Goal: Task Accomplishment & Management: Complete application form

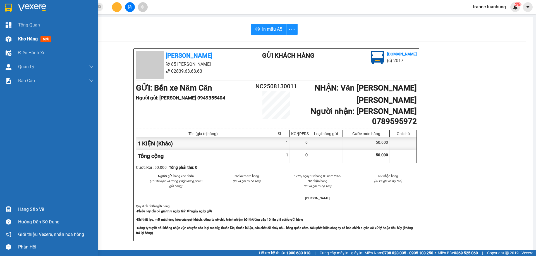
click at [24, 40] on span "Kho hàng" at bounding box center [28, 38] width 20 height 5
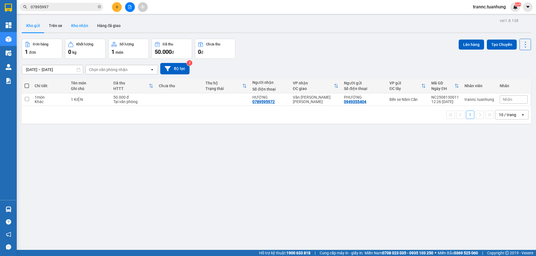
click at [86, 27] on button "Kho nhận" at bounding box center [80, 25] width 26 height 13
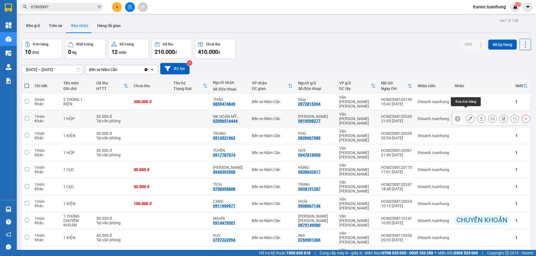
click at [468, 117] on icon at bounding box center [470, 119] width 4 height 4
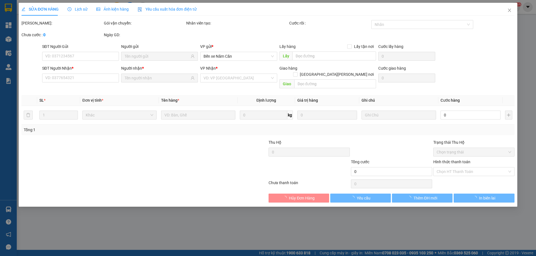
type input "0919598277"
type input "[PERSON_NAME]"
type input "02906514444"
type input "[PERSON_NAME] MỸ [GEOGRAPHIC_DATA]"
type input "30.000"
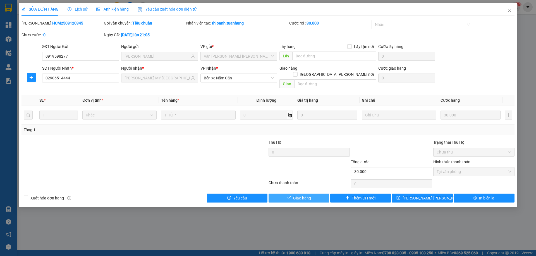
click at [302, 195] on span "Giao hàng" at bounding box center [302, 198] width 18 height 6
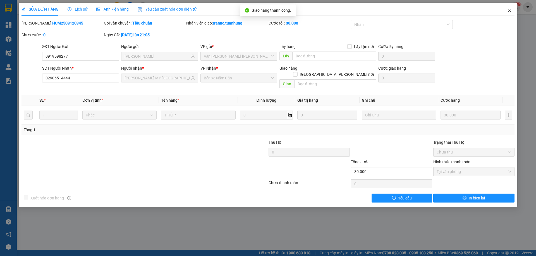
click at [510, 10] on icon "close" at bounding box center [509, 10] width 3 height 3
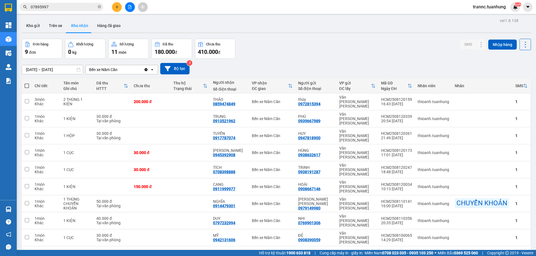
click at [466, 251] on button "1" at bounding box center [470, 255] width 8 height 8
click at [32, 24] on button "Kho gửi" at bounding box center [33, 25] width 23 height 13
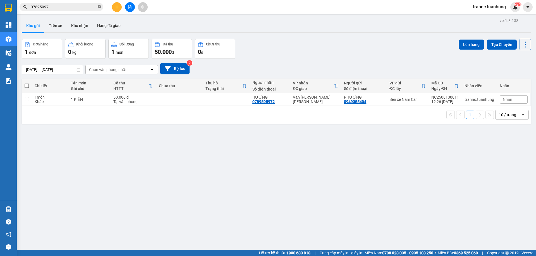
click at [99, 7] on icon "close-circle" at bounding box center [99, 6] width 3 height 3
click at [90, 7] on input "text" at bounding box center [64, 7] width 66 height 6
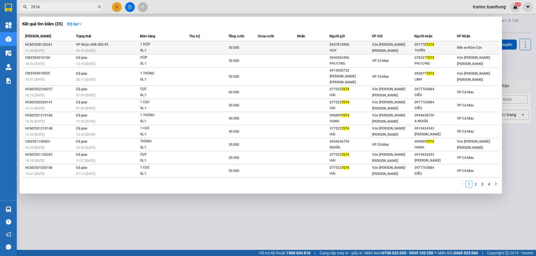
type input "7074"
click at [435, 48] on div "TUYỀN" at bounding box center [435, 51] width 42 height 6
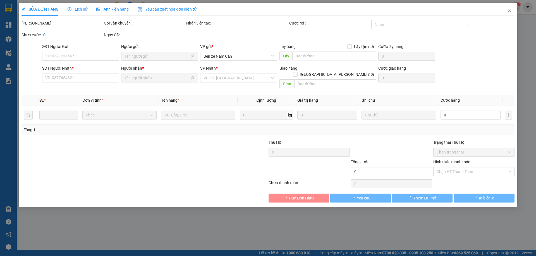
type input "0947818900"
type input "HUY"
type input "0917787074"
type input "TUYỀN"
type input "30.000"
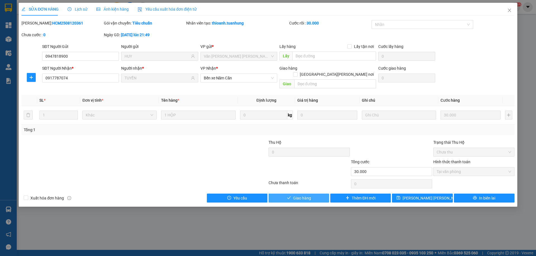
click at [296, 195] on span "Giao hàng" at bounding box center [302, 198] width 18 height 6
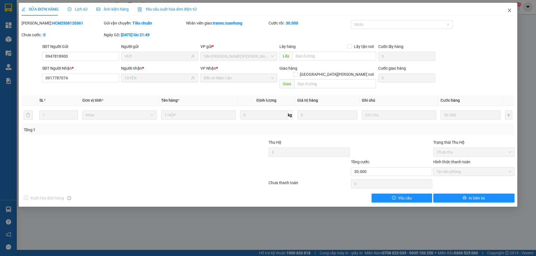
drag, startPoint x: 508, startPoint y: 8, endPoint x: 186, endPoint y: 9, distance: 322.1
click at [508, 8] on span "Close" at bounding box center [510, 11] width 16 height 16
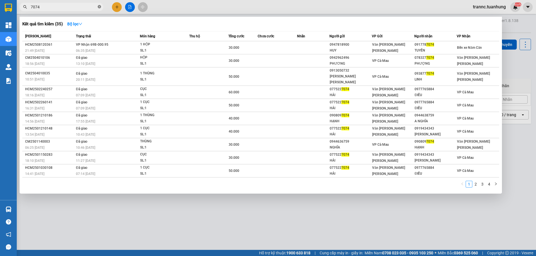
click at [100, 7] on icon "close-circle" at bounding box center [99, 6] width 3 height 3
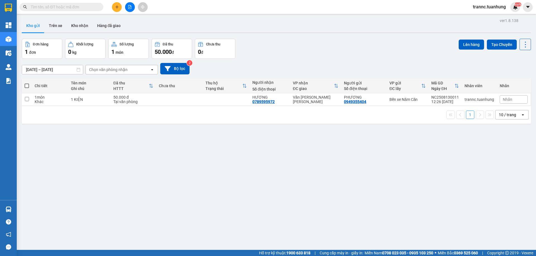
click at [90, 7] on input "text" at bounding box center [64, 7] width 66 height 6
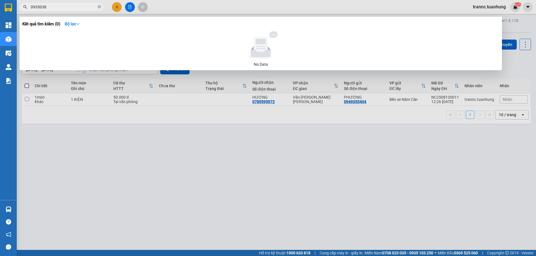
type input "0935038"
click at [116, 9] on div at bounding box center [268, 128] width 536 height 256
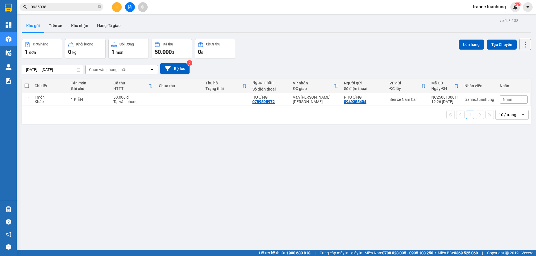
click at [116, 9] on icon "plus" at bounding box center [117, 7] width 4 height 4
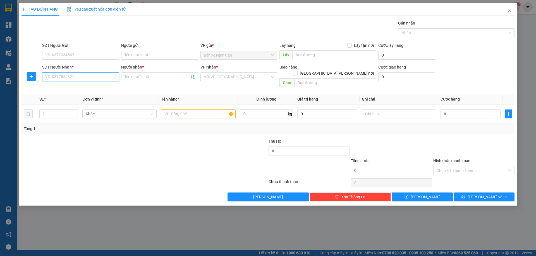
click at [78, 76] on input "SĐT Người Nhận *" at bounding box center [80, 77] width 77 height 9
click at [60, 78] on input "0935508584" at bounding box center [80, 77] width 77 height 9
type input "0935038584"
click at [138, 77] on input "Người nhận *" at bounding box center [156, 77] width 64 height 6
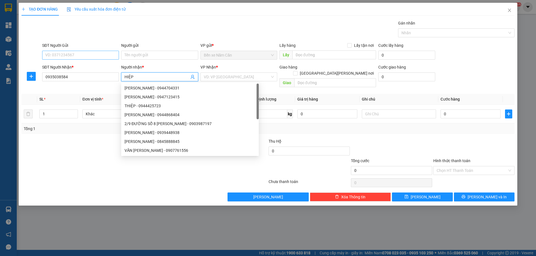
type input "HIỆP"
click at [70, 52] on input "SĐT Người Gửi" at bounding box center [80, 55] width 77 height 9
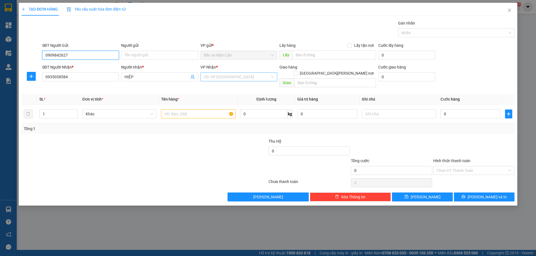
type input "0909842627"
drag, startPoint x: 220, startPoint y: 73, endPoint x: 221, endPoint y: 78, distance: 5.7
click at [220, 73] on input "search" at bounding box center [237, 77] width 66 height 8
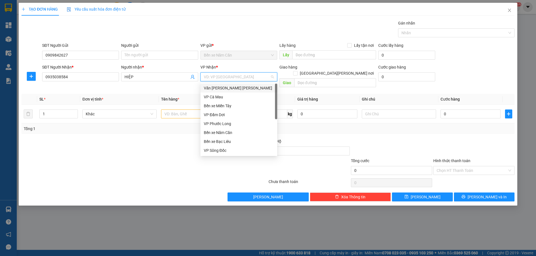
click at [225, 90] on div "Văn [PERSON_NAME] [PERSON_NAME]" at bounding box center [239, 88] width 70 height 6
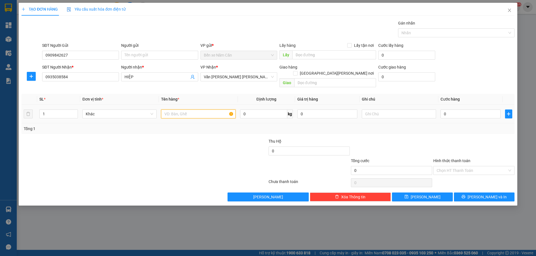
click at [179, 110] on input "text" at bounding box center [198, 114] width 74 height 9
type input "1 THÙN G"
click at [466, 114] on td "0" at bounding box center [470, 114] width 64 height 19
click at [463, 110] on input "0" at bounding box center [470, 114] width 60 height 9
type input "5"
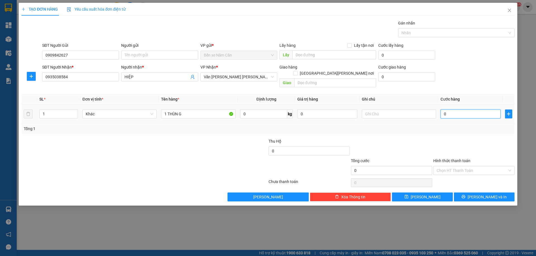
type input "5"
type input "50"
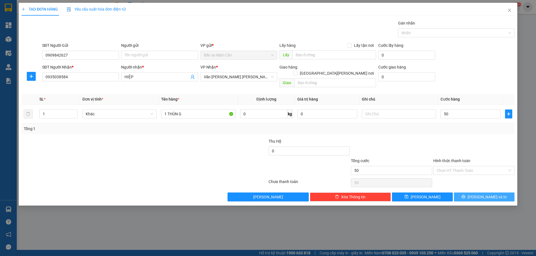
type input "50.000"
click at [457, 194] on button "[PERSON_NAME] và In" at bounding box center [484, 197] width 61 height 9
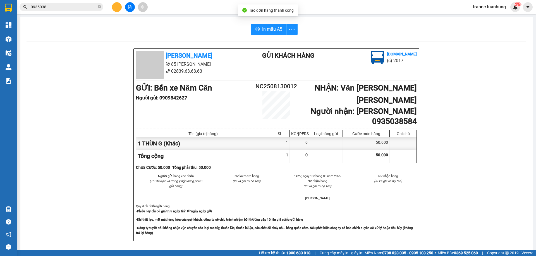
click at [474, 207] on div "[PERSON_NAME] 85 [PERSON_NAME] 02839.63.63.63 Gửi khách hàng [DOMAIN_NAME] (c) …" at bounding box center [277, 251] width 500 height 404
click at [265, 30] on span "In mẫu A5" at bounding box center [272, 29] width 20 height 7
drag, startPoint x: 174, startPoint y: 27, endPoint x: 109, endPoint y: 9, distance: 66.8
click at [173, 27] on div "In mẫu A5" at bounding box center [277, 29] width 500 height 11
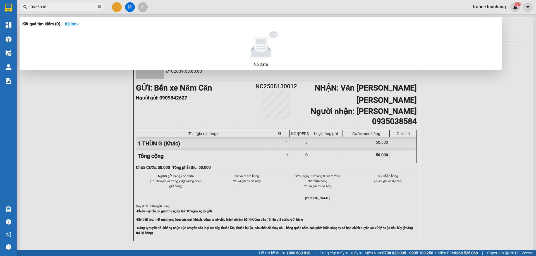
click at [100, 7] on icon "close-circle" at bounding box center [99, 6] width 3 height 3
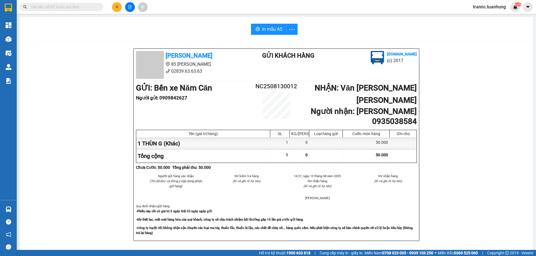
click at [93, 7] on input "text" at bounding box center [64, 7] width 66 height 6
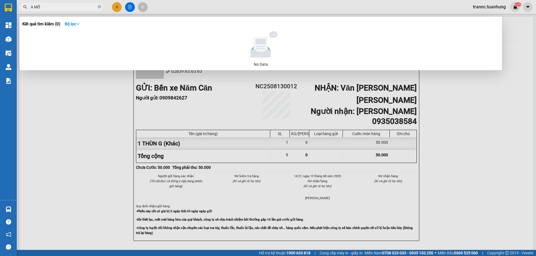
type input "A MỐT"
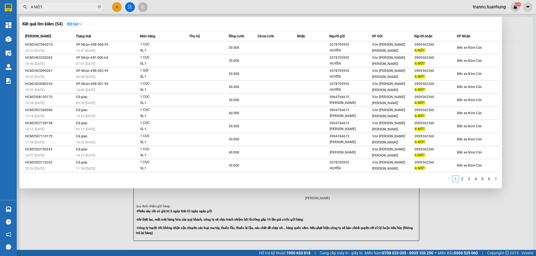
click at [100, 6] on icon "close-circle" at bounding box center [99, 6] width 3 height 3
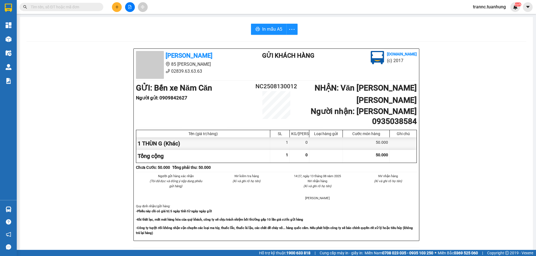
click at [94, 6] on input "text" at bounding box center [64, 7] width 66 height 6
click at [93, 6] on input "text" at bounding box center [64, 7] width 66 height 6
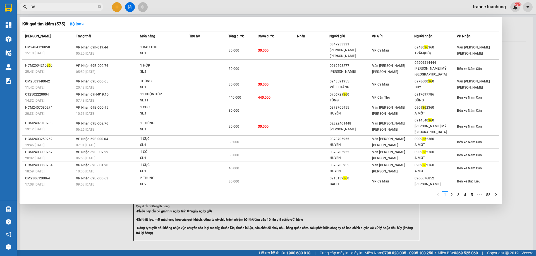
type input "3"
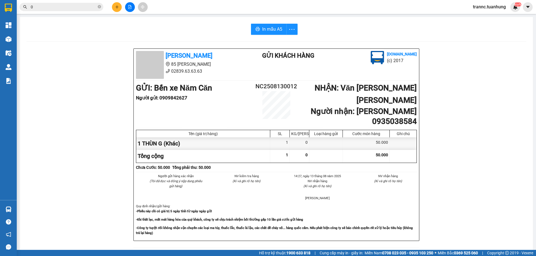
click at [84, 9] on input "0" at bounding box center [64, 7] width 66 height 6
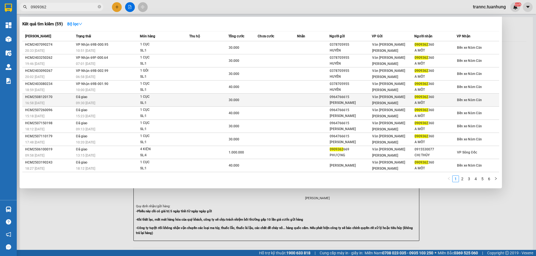
type input "0909362"
click at [156, 100] on div "SL: 1" at bounding box center [161, 103] width 42 height 6
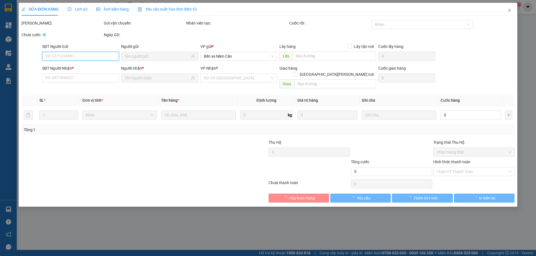
type input "0964766615"
type input "[PERSON_NAME]"
type input "0909362360"
type input "A MỐT"
type input "30.000"
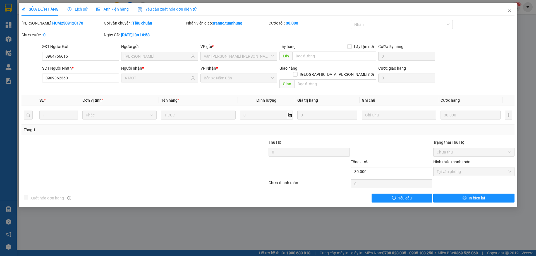
click at [77, 13] on div "Lịch sử" at bounding box center [78, 9] width 20 height 13
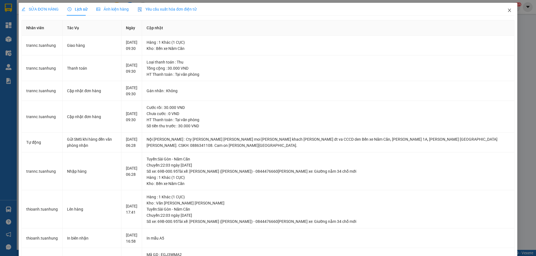
click at [508, 11] on icon "close" at bounding box center [509, 10] width 3 height 3
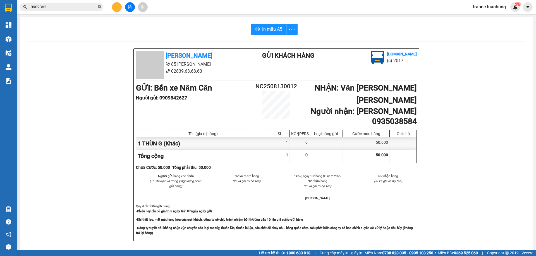
click at [99, 7] on icon "close-circle" at bounding box center [99, 6] width 3 height 3
click at [83, 9] on input "text" at bounding box center [64, 7] width 66 height 6
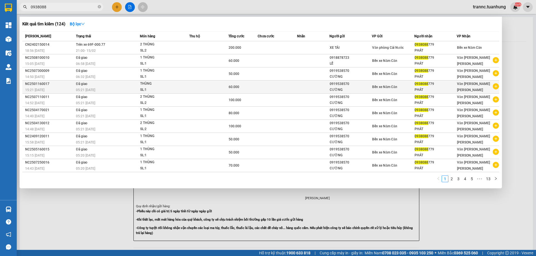
type input "0938088"
click at [495, 86] on icon "plus-circle" at bounding box center [496, 86] width 6 height 6
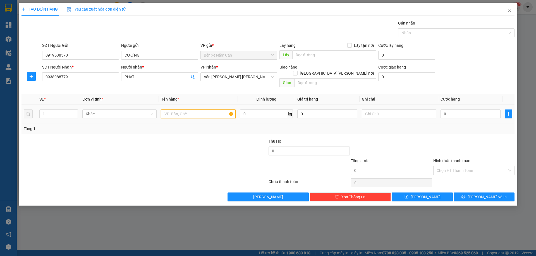
click at [212, 110] on input "text" at bounding box center [198, 114] width 74 height 9
type input "1 THÙNG"
click at [481, 110] on input "0" at bounding box center [470, 114] width 60 height 9
type input "7"
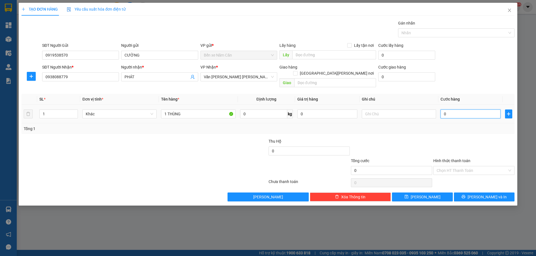
type input "7"
type input "70"
type input "70.000"
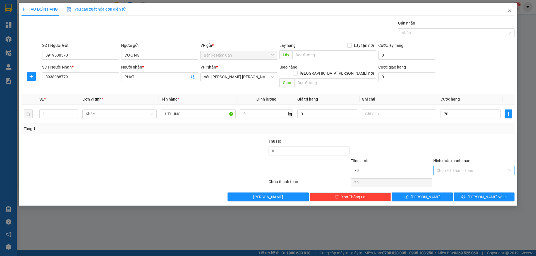
type input "70.000"
click at [460, 167] on input "Hình thức thanh toán" at bounding box center [471, 171] width 71 height 8
click at [456, 175] on div "Tại văn phòng" at bounding box center [473, 176] width 75 height 6
type input "0"
click at [468, 193] on button "[PERSON_NAME] và In" at bounding box center [484, 197] width 61 height 9
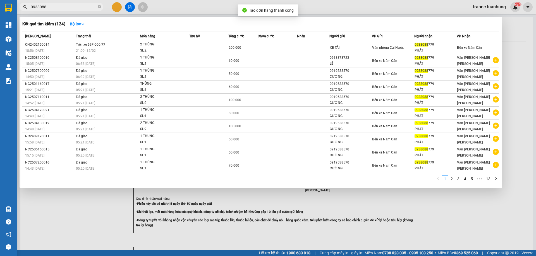
click at [443, 213] on div at bounding box center [268, 128] width 536 height 256
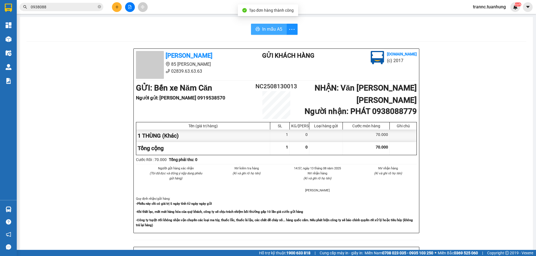
click at [266, 33] on button "In mẫu A5" at bounding box center [269, 29] width 36 height 11
